Goal: Task Accomplishment & Management: Use online tool/utility

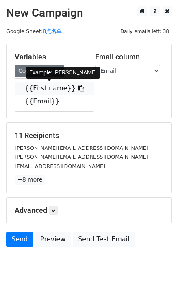
click at [78, 90] on icon at bounding box center [81, 88] width 7 height 7
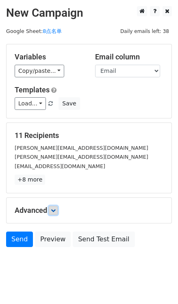
click at [51, 211] on link at bounding box center [53, 210] width 9 height 9
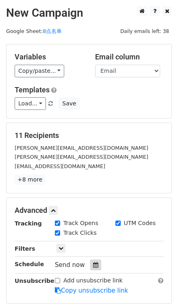
click at [95, 266] on icon at bounding box center [95, 265] width 5 height 6
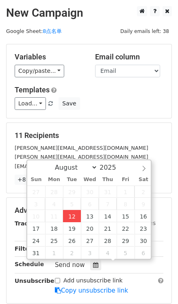
type input "2025-08-12 17:13"
type input "05"
type input "13"
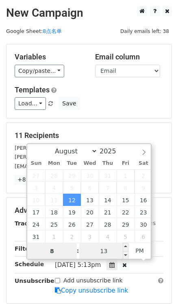
type input "8"
type input "2025-08-12 20:13"
type input "08"
click at [110, 253] on input "13" at bounding box center [104, 251] width 50 height 16
type input "0"
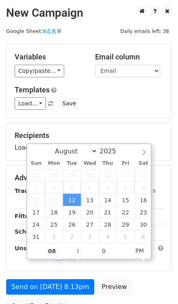
type input "2025-08-12 20:00"
click at [139, 110] on div "Variables Copy/paste... {{First name}} {{Email}} Email column First name Email …" at bounding box center [89, 81] width 165 height 74
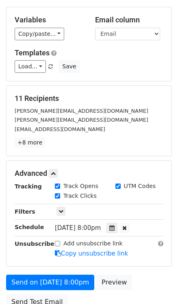
scroll to position [111, 0]
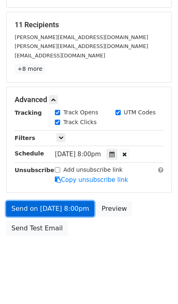
click at [67, 207] on link "Send on Aug 12 at 8:00pm" at bounding box center [50, 208] width 88 height 15
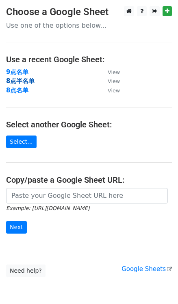
click at [17, 81] on strong "8点半名单" at bounding box center [20, 80] width 29 height 7
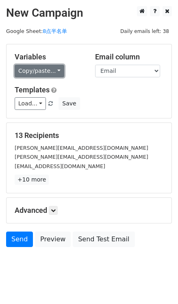
click at [53, 66] on link "Copy/paste..." at bounding box center [40, 71] width 50 height 13
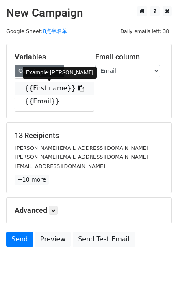
click at [76, 84] on span at bounding box center [80, 88] width 9 height 8
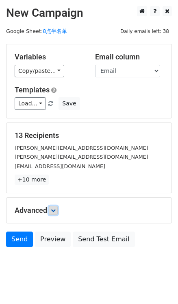
click at [55, 210] on icon at bounding box center [53, 210] width 5 height 5
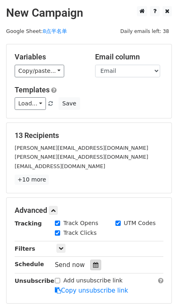
click at [93, 267] on icon at bounding box center [95, 265] width 5 height 6
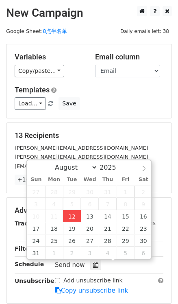
type input "[DATE] 17:14"
type input "05"
type input "14"
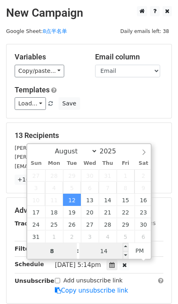
type input "8"
type input "[DATE] 20:14"
type input "08"
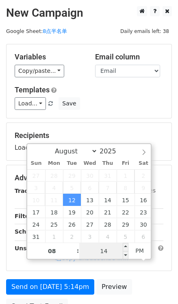
click at [110, 244] on input "14" at bounding box center [104, 251] width 50 height 16
type input "30"
type input "[DATE] 20:30"
click at [132, 114] on div "Variables Copy/paste... {{First name}} {{Email}} Email column First name Email …" at bounding box center [89, 81] width 165 height 74
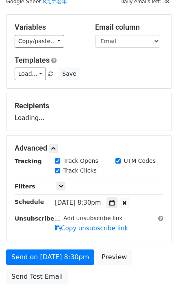
scroll to position [78, 0]
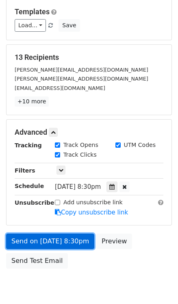
click at [73, 241] on link "Send on [DATE] 8:30pm" at bounding box center [50, 241] width 88 height 15
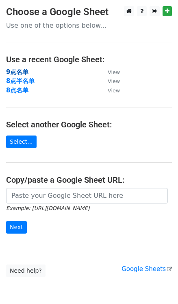
click at [12, 70] on strong "9点名单" at bounding box center [17, 71] width 22 height 7
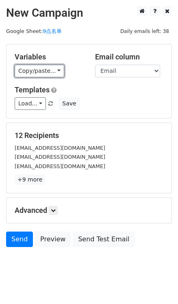
drag, startPoint x: 48, startPoint y: 66, endPoint x: 66, endPoint y: 71, distance: 19.1
click at [48, 66] on link "Copy/paste..." at bounding box center [40, 71] width 50 height 13
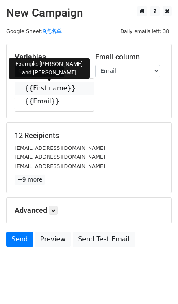
click at [77, 85] on link "{{First name}}" at bounding box center [54, 88] width 79 height 13
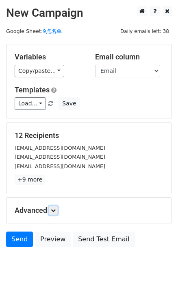
drag, startPoint x: 54, startPoint y: 209, endPoint x: 60, endPoint y: 211, distance: 6.8
click at [54, 209] on icon at bounding box center [53, 210] width 5 height 5
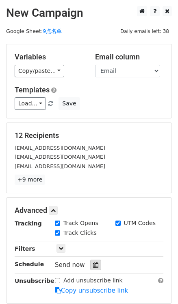
click at [94, 262] on icon at bounding box center [95, 265] width 5 height 6
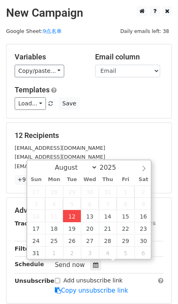
type input "[DATE] 17:14"
type input "05"
type input "14"
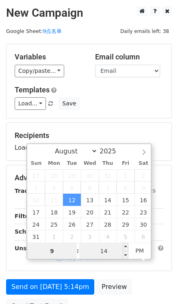
type input "9"
type input "2025-08-12 21:14"
type input "09"
click at [113, 251] on input "14" at bounding box center [104, 251] width 50 height 16
type input "0"
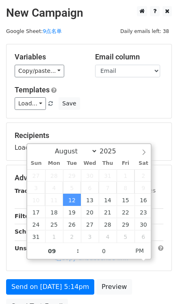
type input "2025-08-12 21:00"
click at [153, 89] on h5 "Templates" at bounding box center [89, 90] width 149 height 9
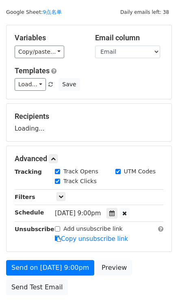
scroll to position [37, 0]
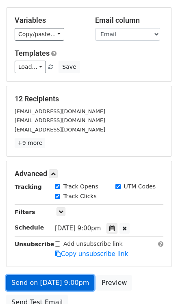
click at [68, 280] on link "Send on Aug 12 at 9:00pm" at bounding box center [50, 282] width 88 height 15
